Goal: Answer question/provide support

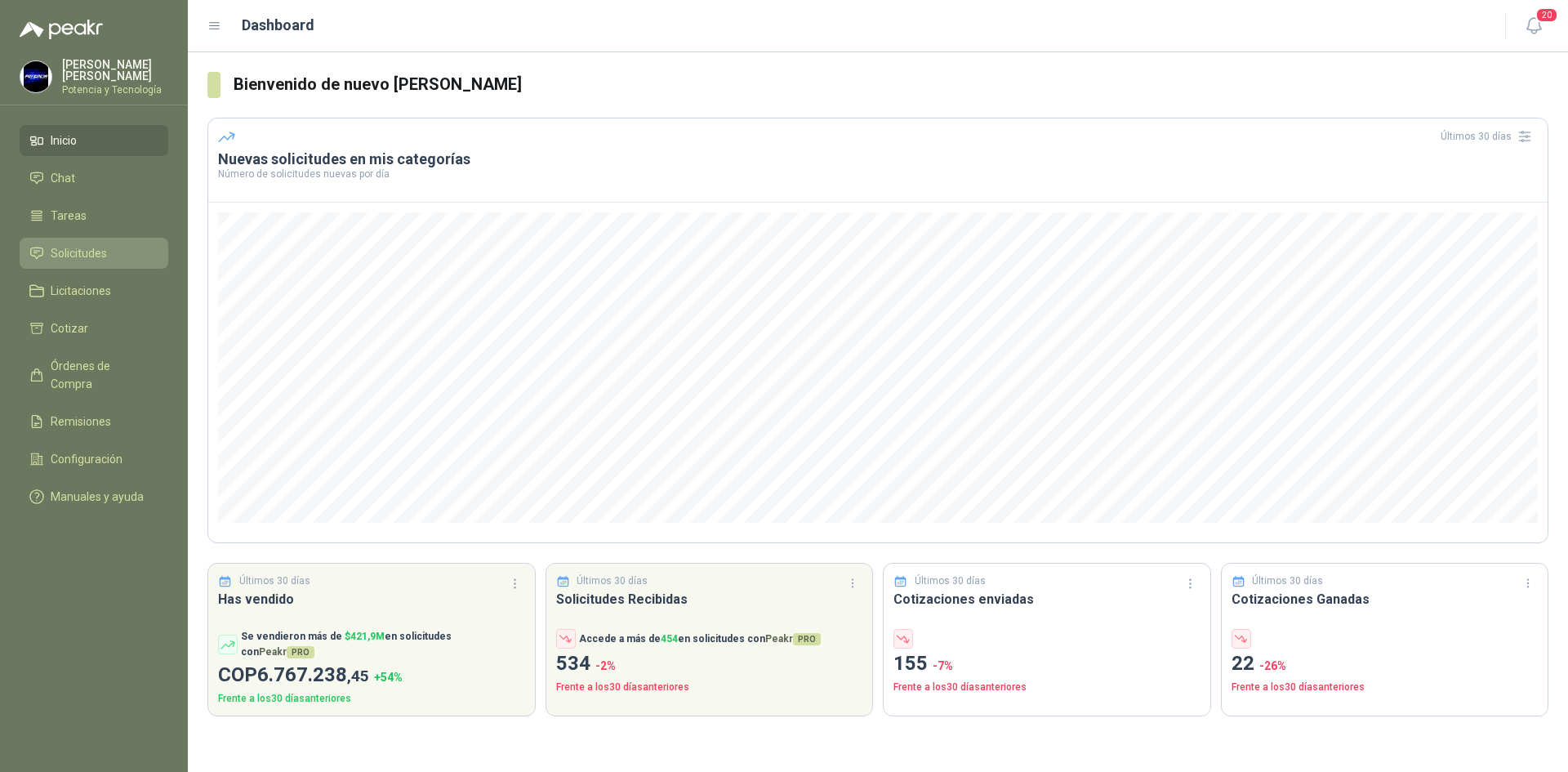
click at [72, 253] on span "Solicitudes" at bounding box center [79, 253] width 57 height 18
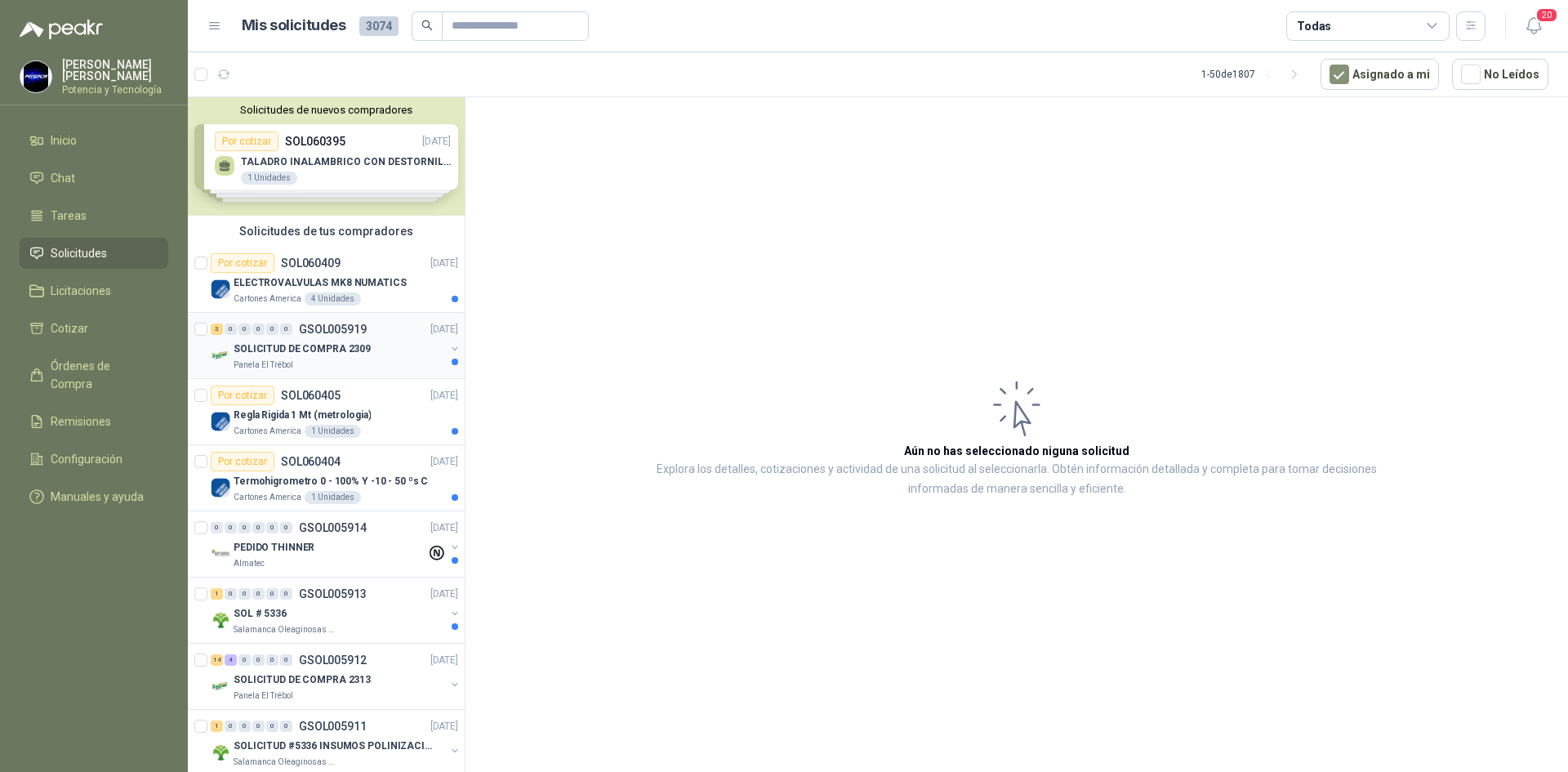
click at [279, 351] on p "SOLICITUD DE COMPRA 2309" at bounding box center [302, 349] width 137 height 16
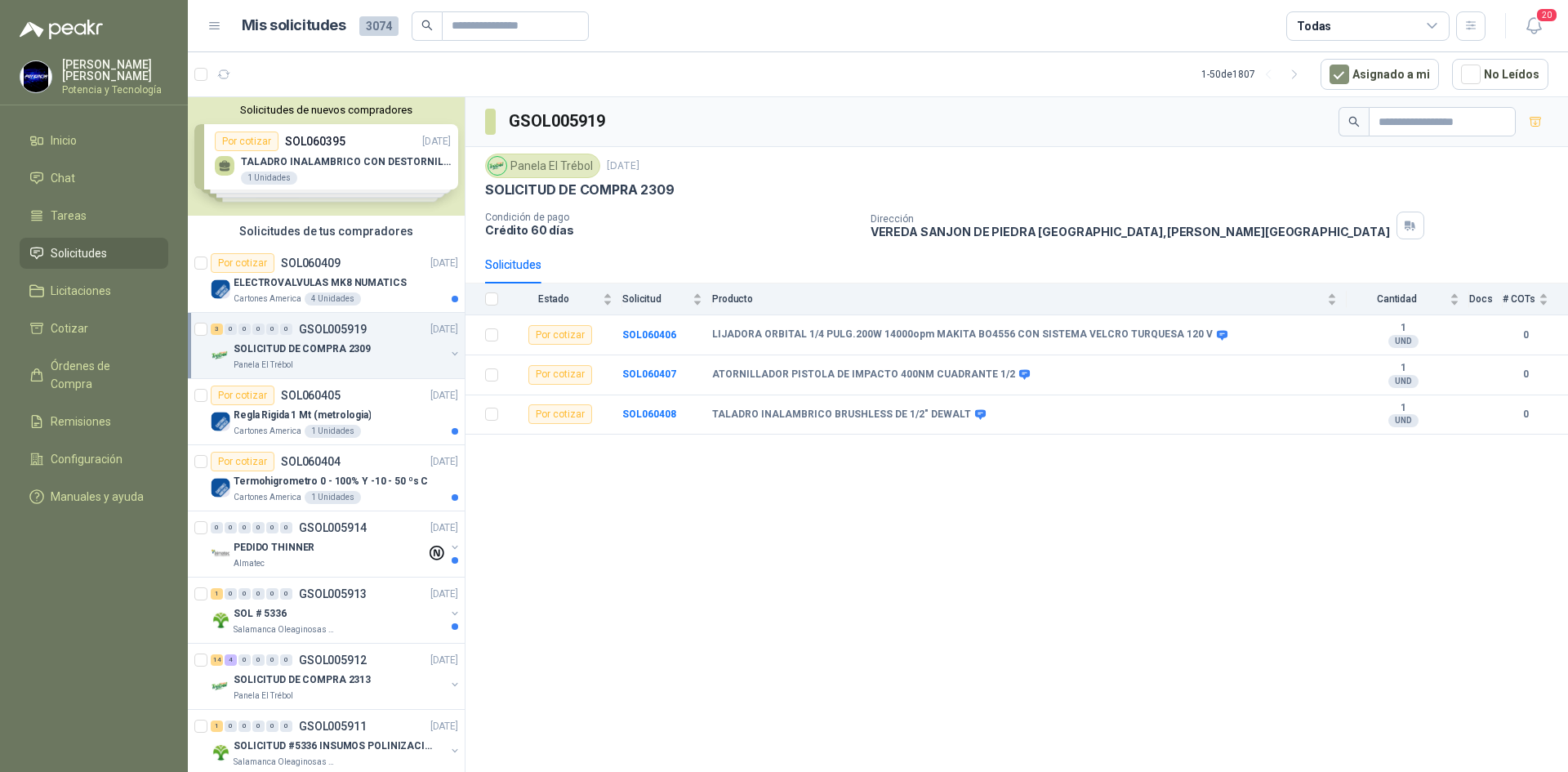
click at [373, 335] on div "3 0 0 0 0 0 GSOL005919 [DATE]" at bounding box center [336, 329] width 251 height 20
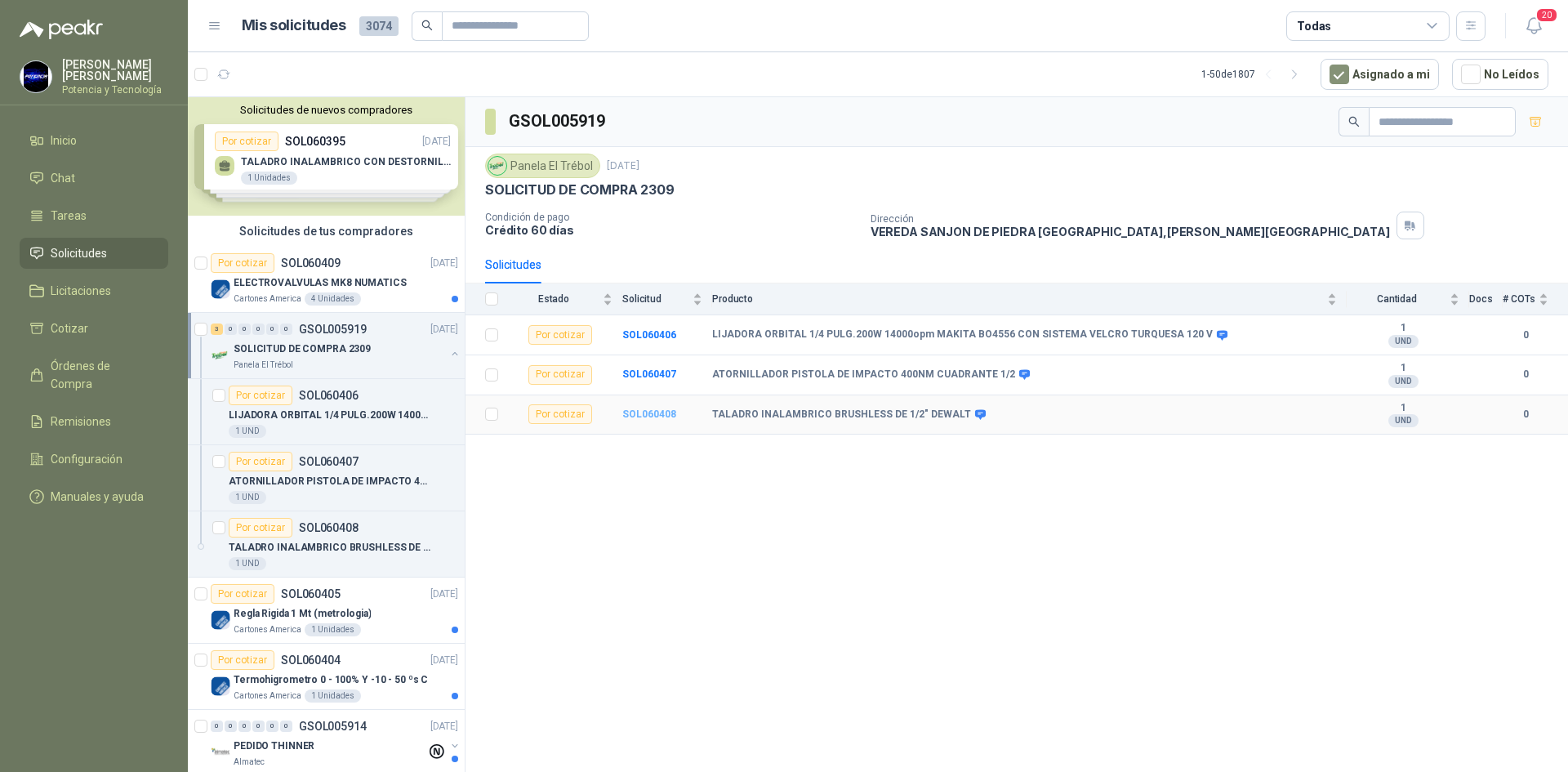
click at [637, 418] on b "SOL060408" at bounding box center [649, 414] width 54 height 12
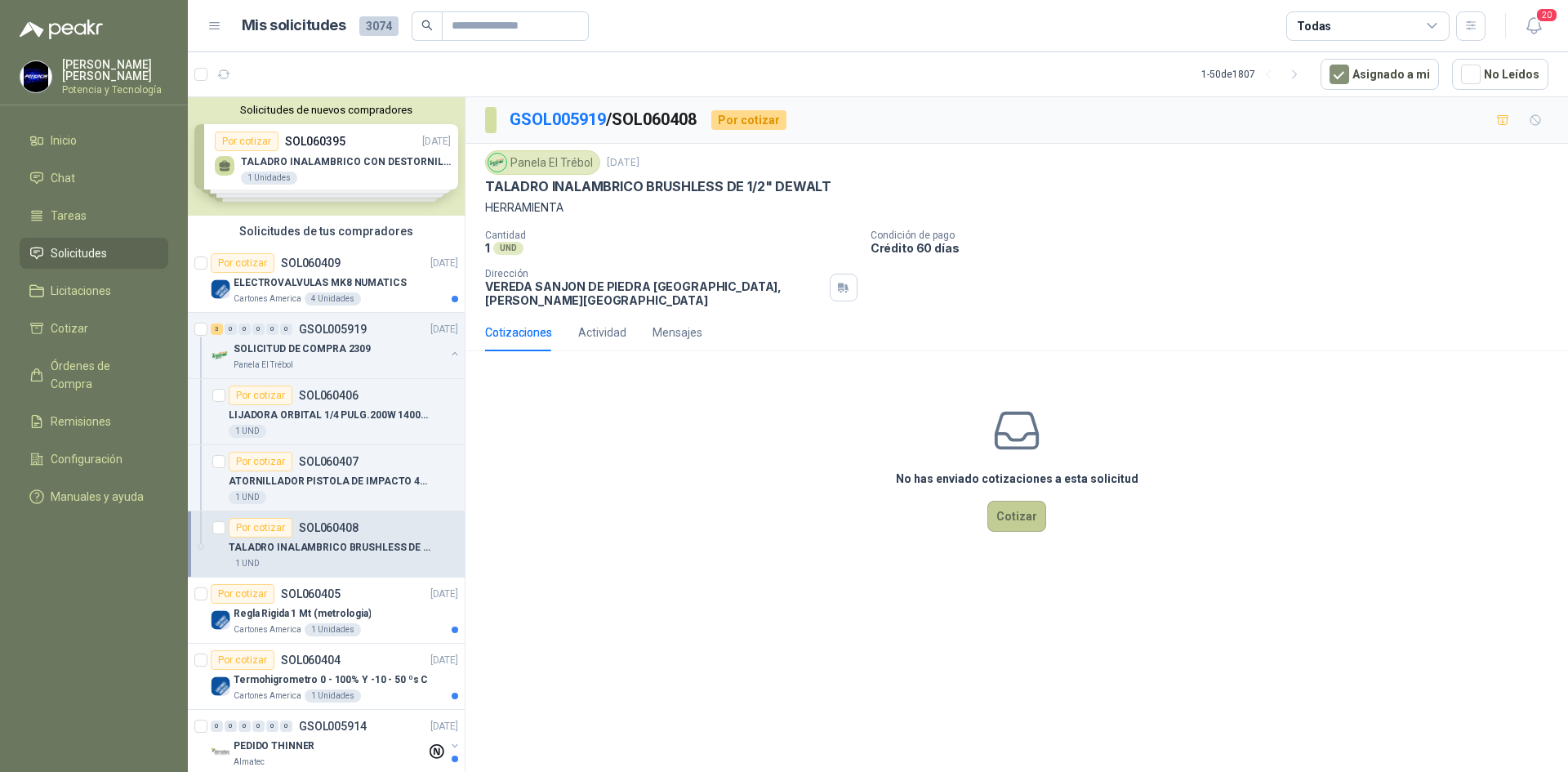
click at [1007, 519] on button "Cotizar" at bounding box center [1016, 517] width 58 height 31
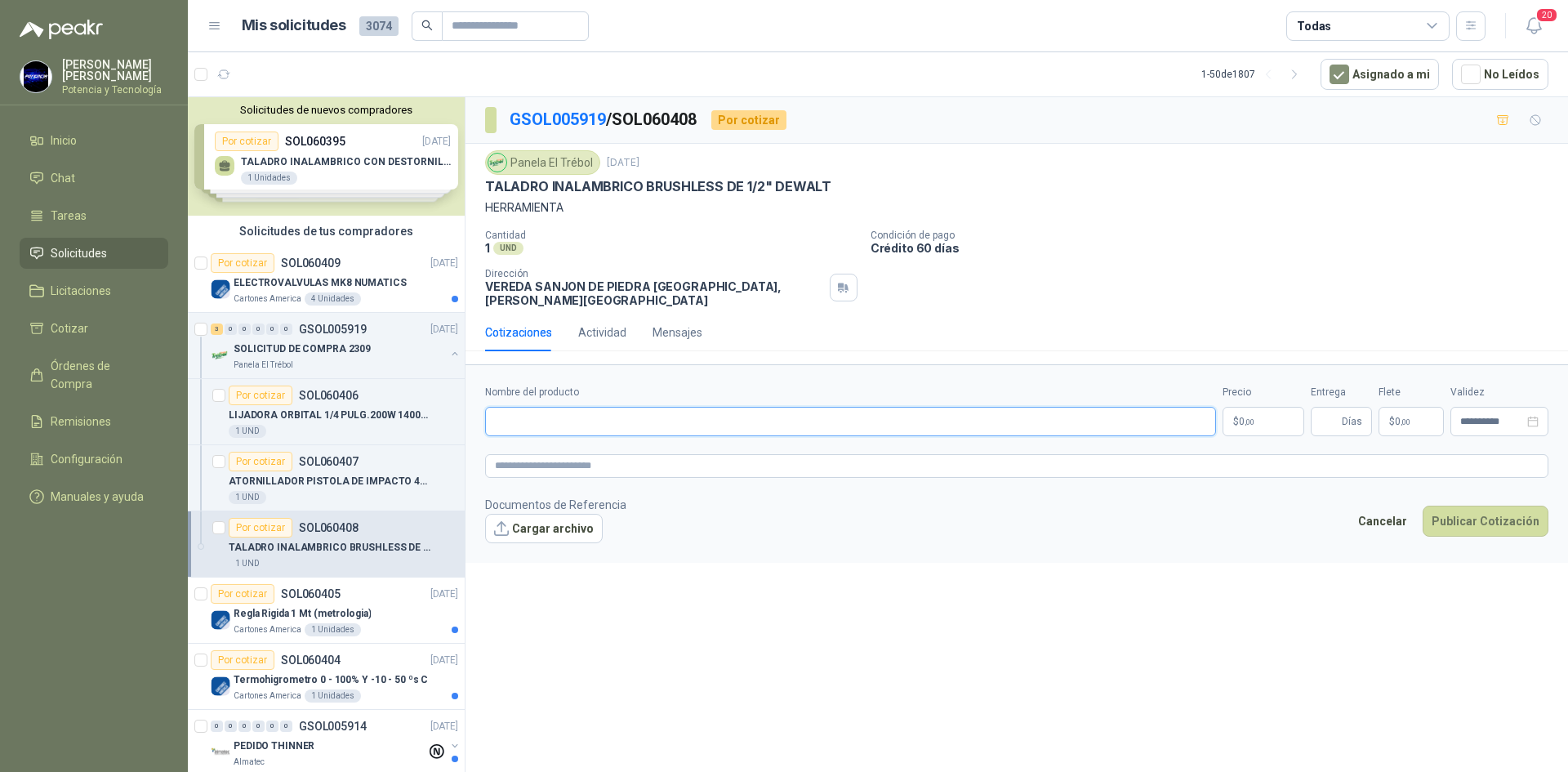
paste input "**********"
type input "**********"
click at [1253, 416] on p "$ 0 ,00" at bounding box center [1263, 421] width 81 height 30
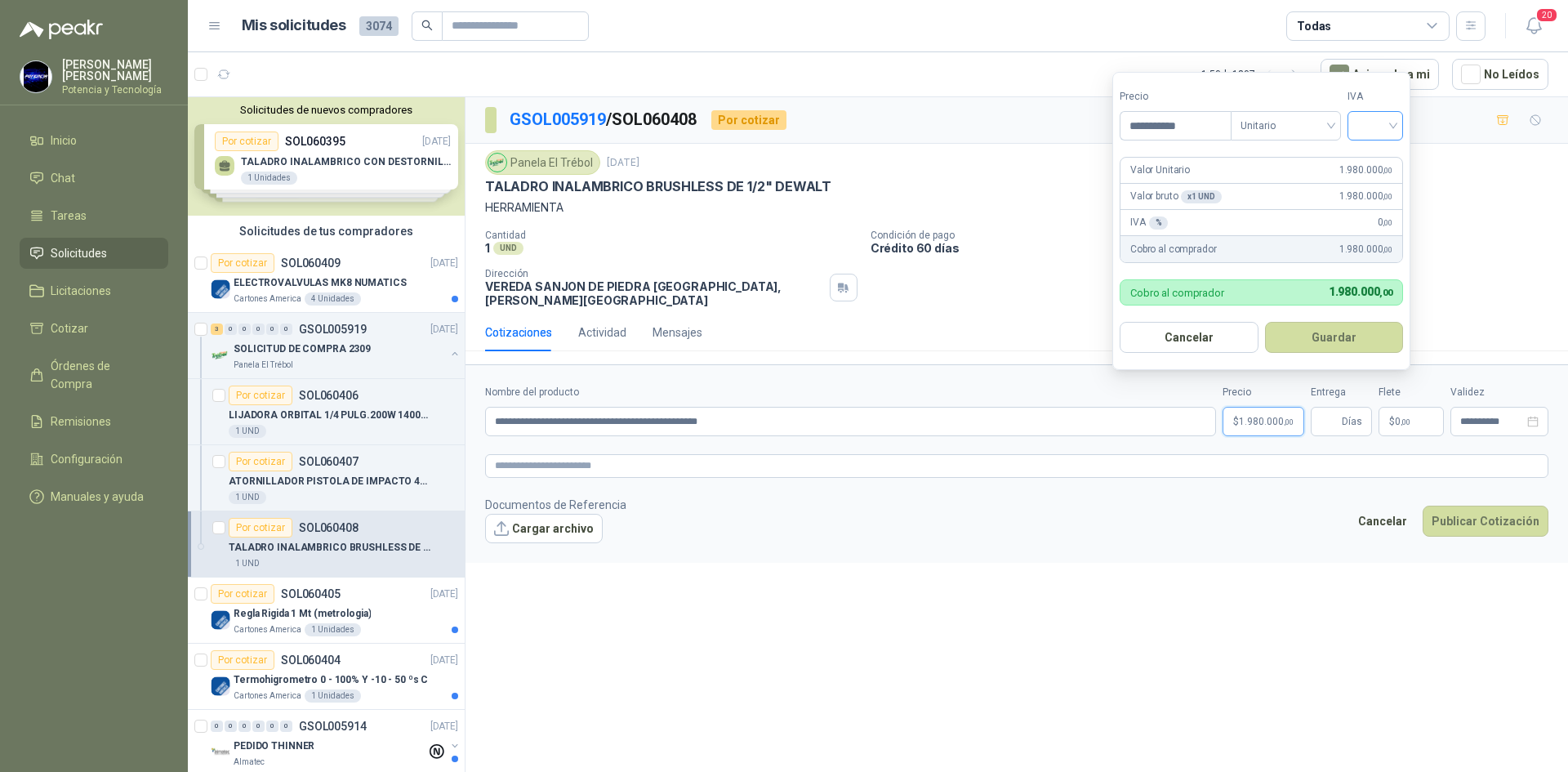
type input "**********"
click at [1386, 124] on input "search" at bounding box center [1375, 124] width 36 height 25
click at [1371, 167] on div "19%" at bounding box center [1379, 160] width 30 height 18
click at [1333, 418] on input "Entrega" at bounding box center [1329, 421] width 18 height 28
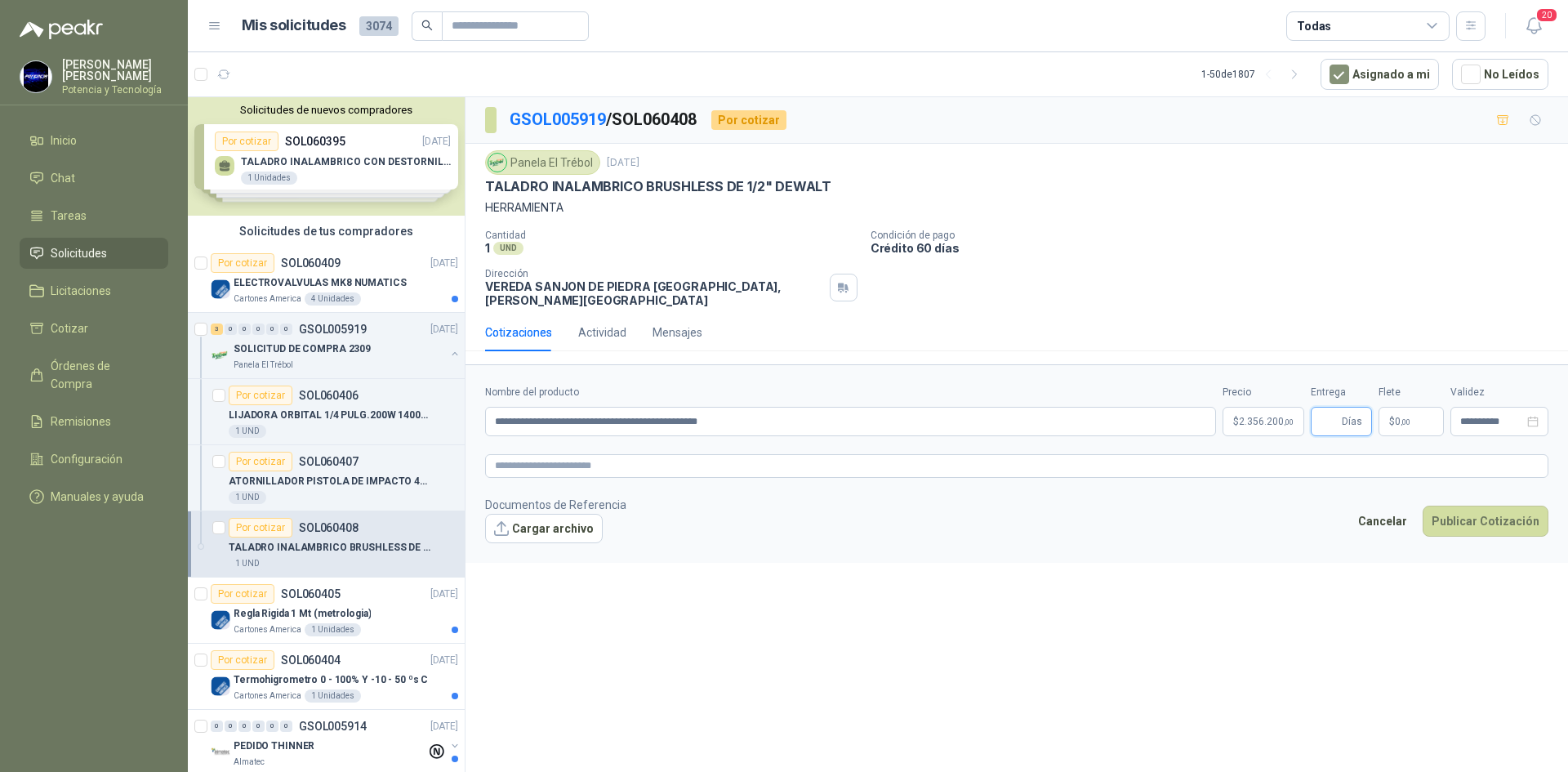
type input "*"
click at [1419, 410] on p "$ 0 ,00" at bounding box center [1411, 421] width 65 height 30
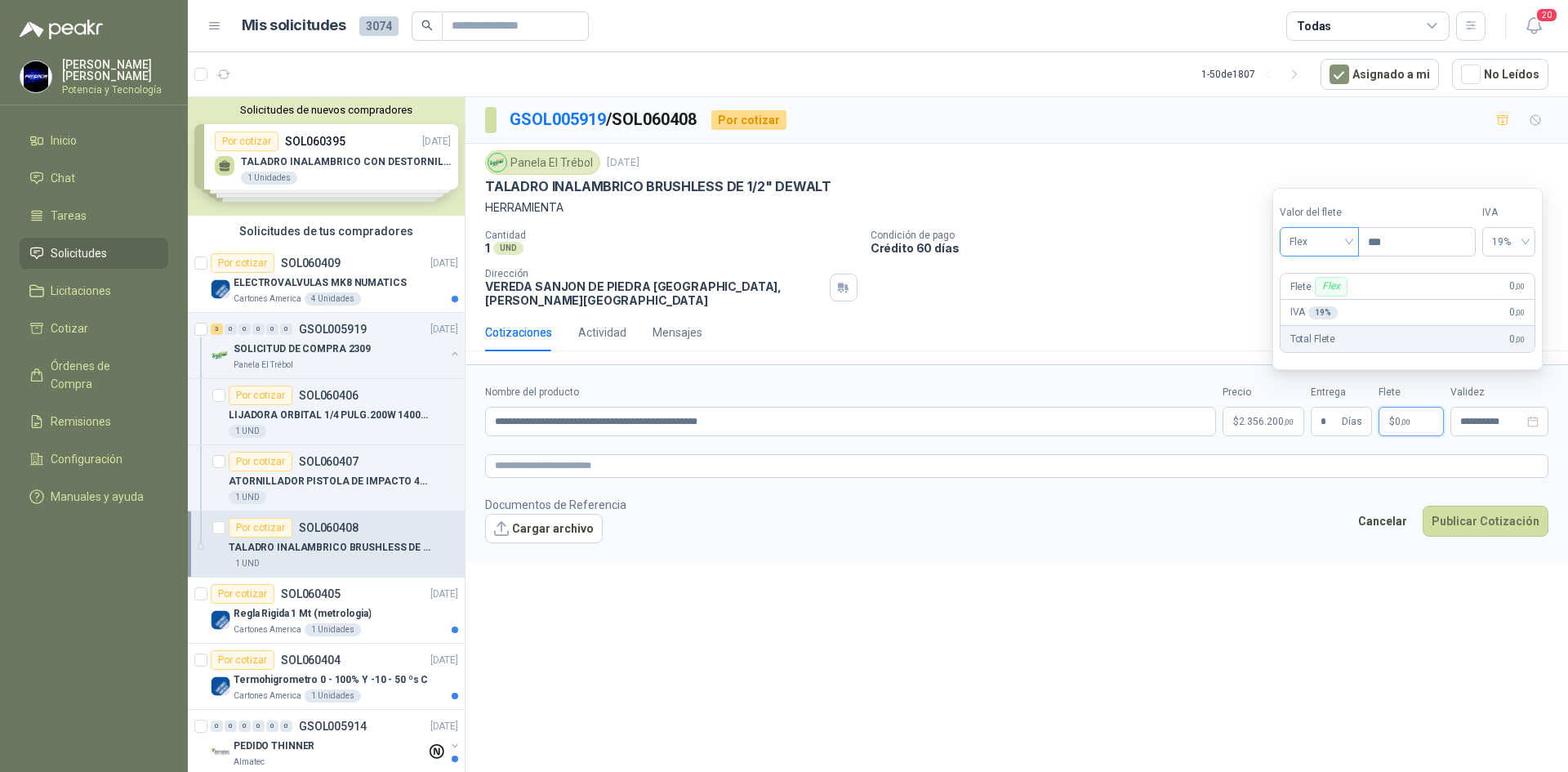
click at [1326, 244] on span "Flex" at bounding box center [1320, 242] width 59 height 25
click at [1333, 296] on div "Incluido" at bounding box center [1321, 302] width 57 height 18
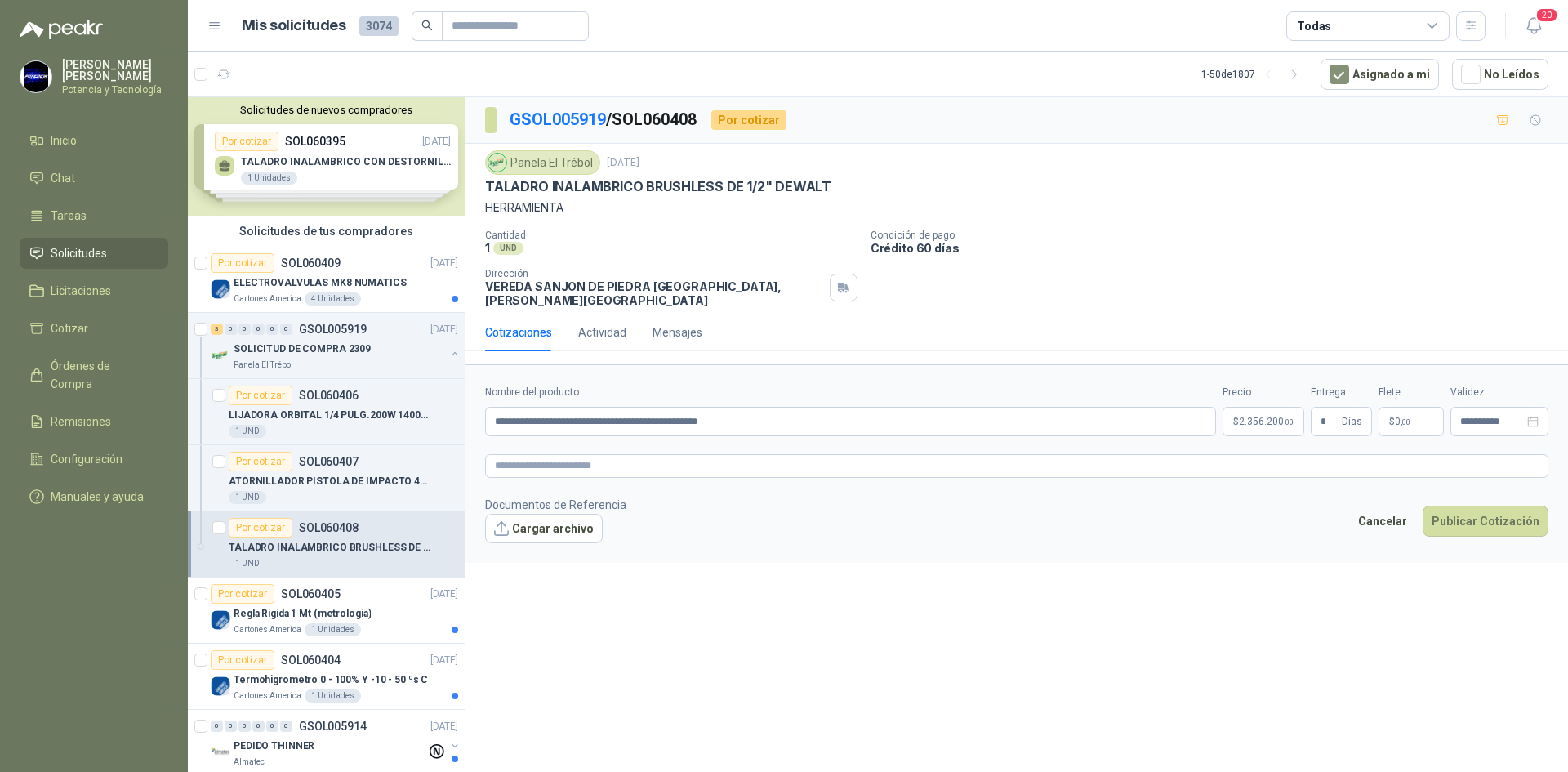
click at [1273, 545] on form "**********" at bounding box center [1017, 463] width 1102 height 198
click at [1232, 407] on p "$ 2.356.200 ,00" at bounding box center [1263, 421] width 81 height 30
click at [1459, 506] on button "Publicar Cotización" at bounding box center [1485, 522] width 126 height 31
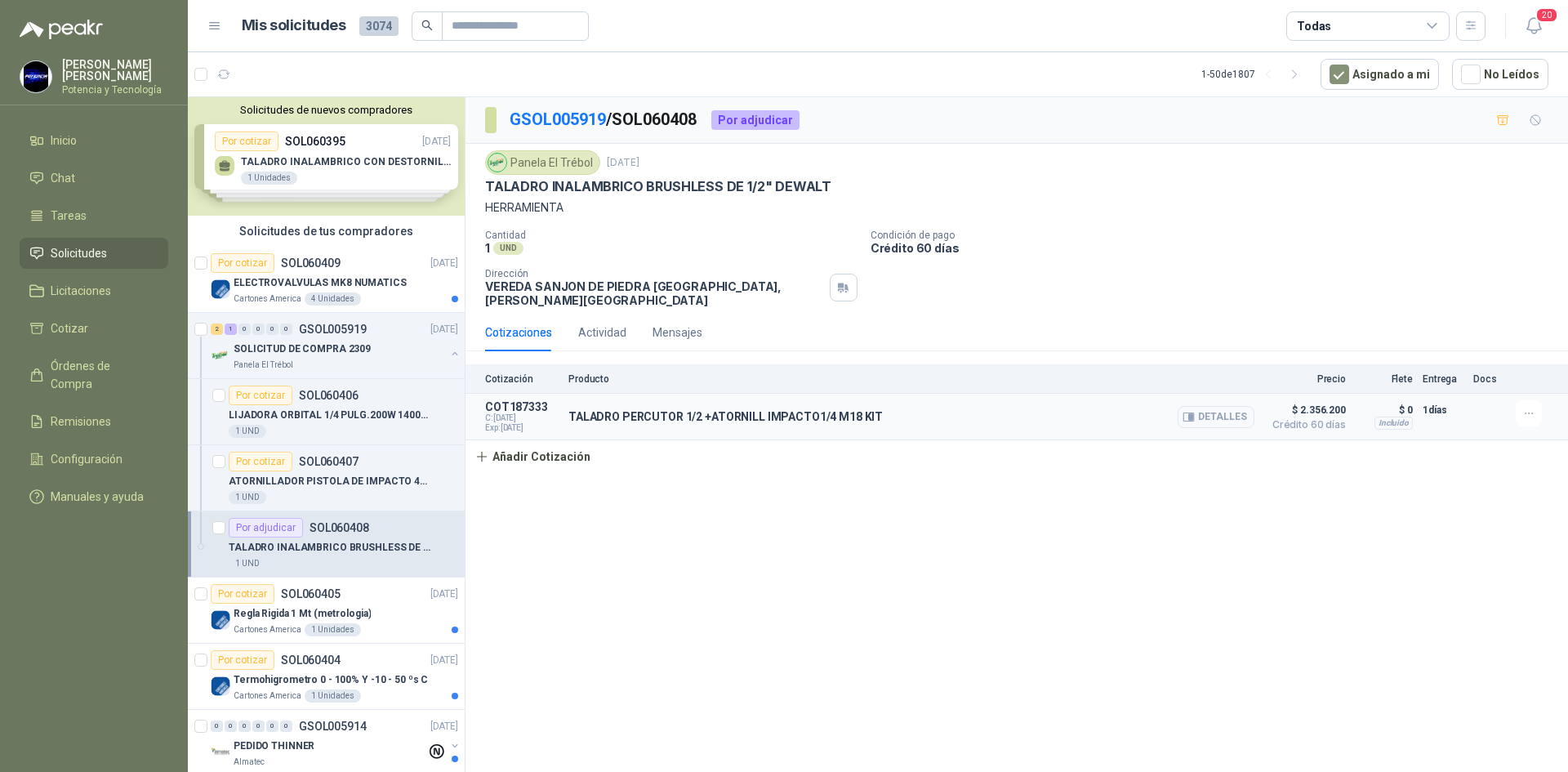
click at [1231, 406] on button "Detalles" at bounding box center [1216, 416] width 77 height 22
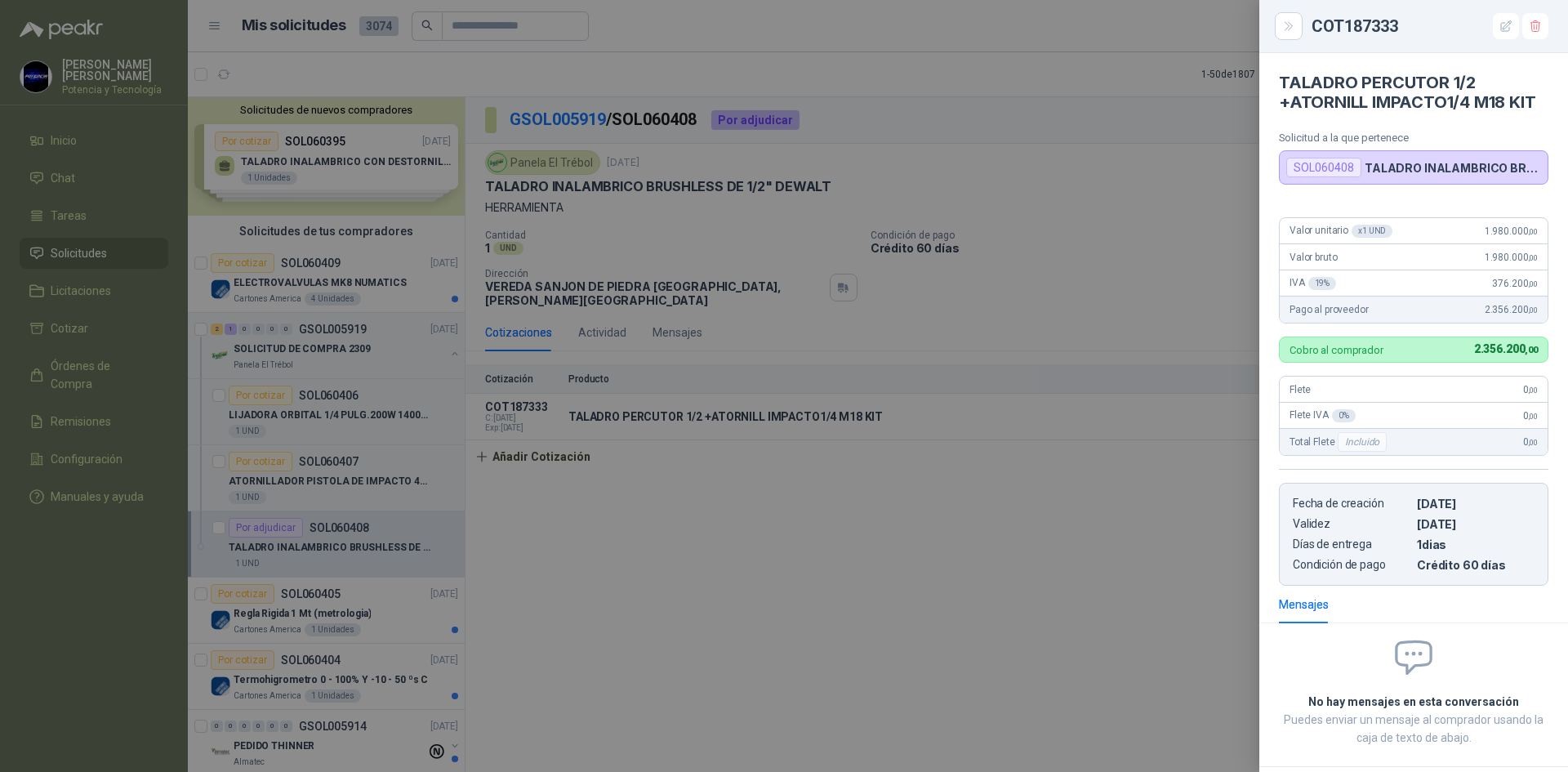
scroll to position [96, 0]
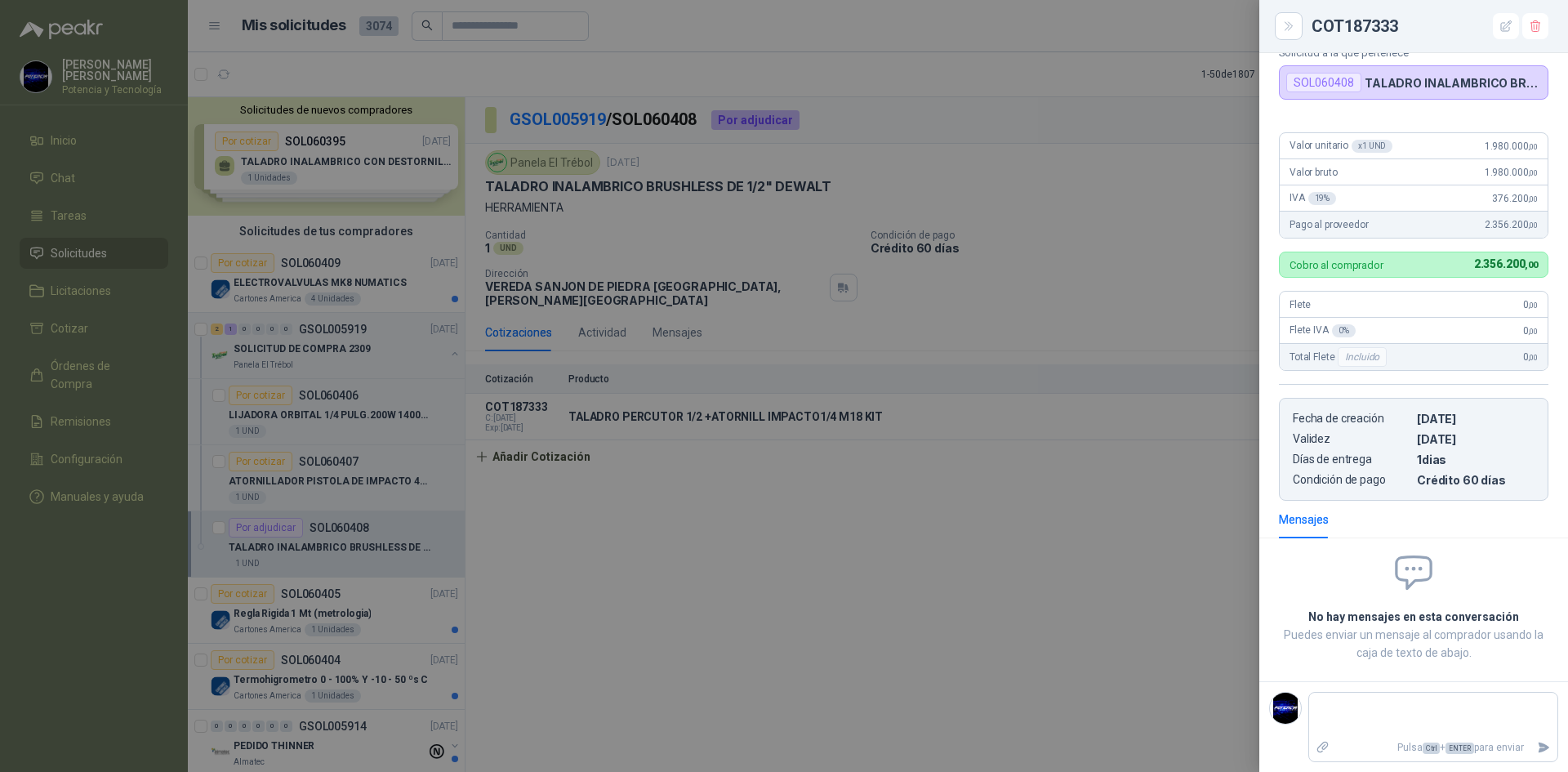
click at [864, 438] on div at bounding box center [784, 386] width 1568 height 772
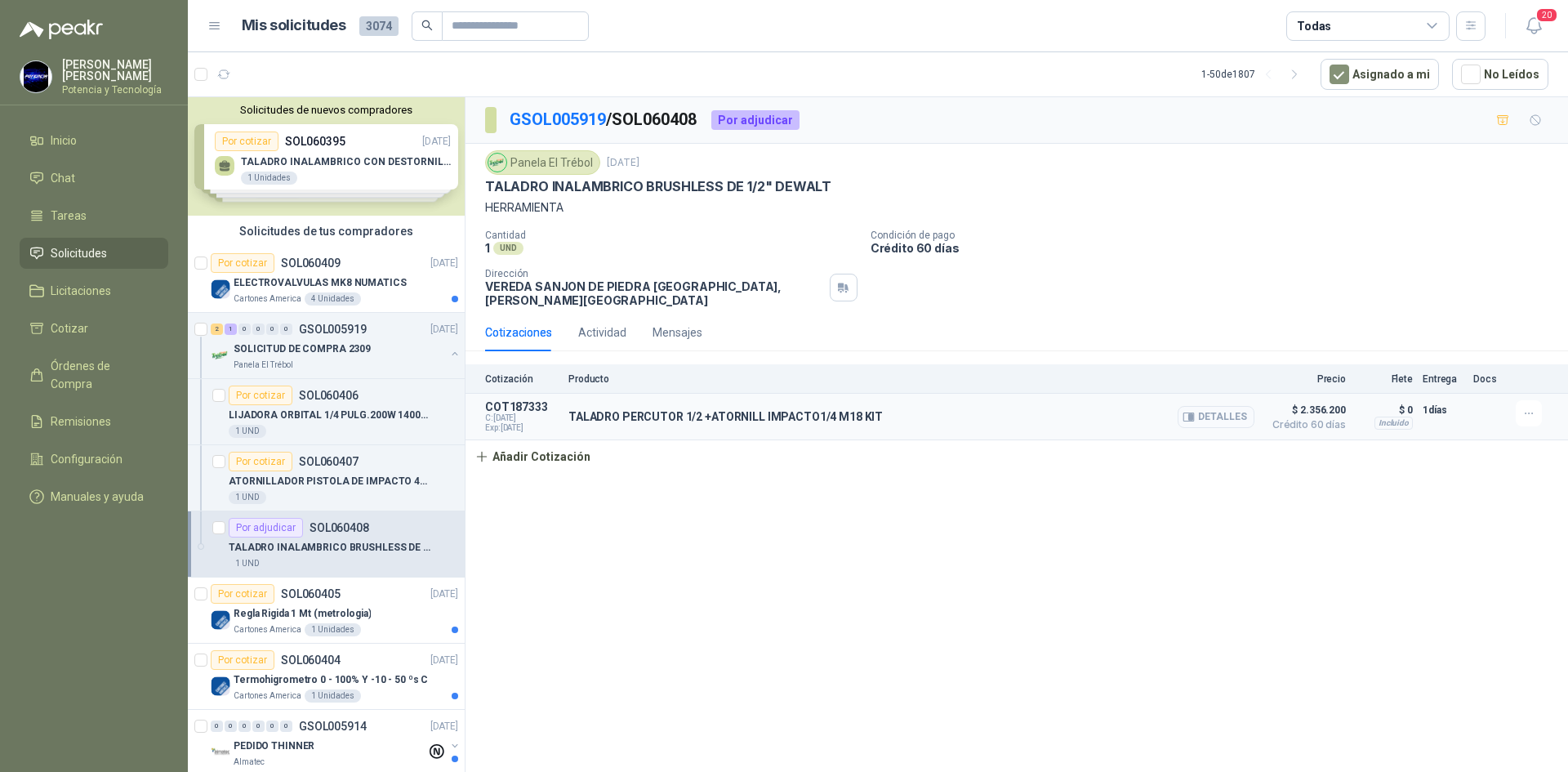
click at [1233, 406] on button "Detalles" at bounding box center [1216, 416] width 77 height 22
